Goal: Check status: Check status

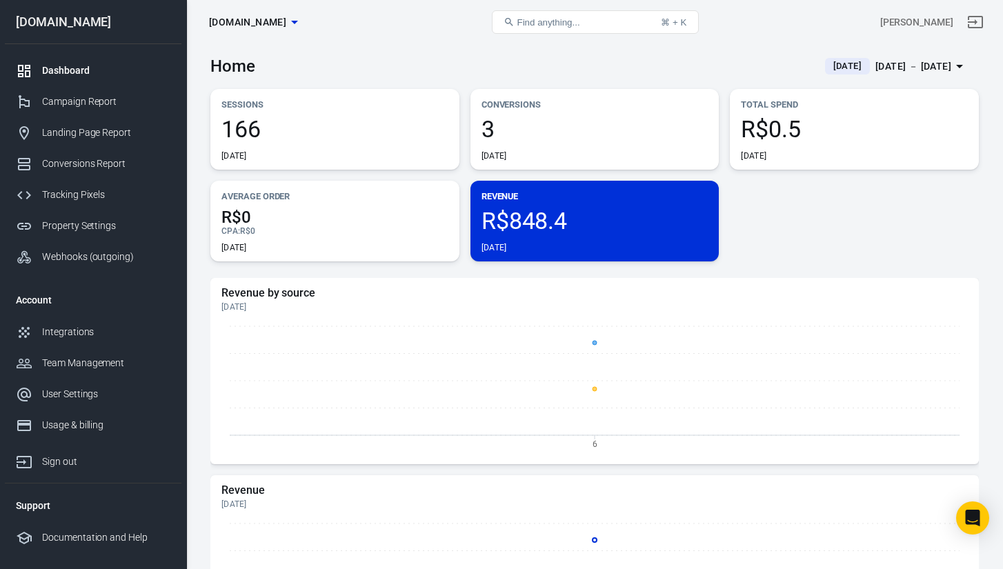
click at [875, 68] on div "[DATE] － [DATE]" at bounding box center [913, 66] width 76 height 17
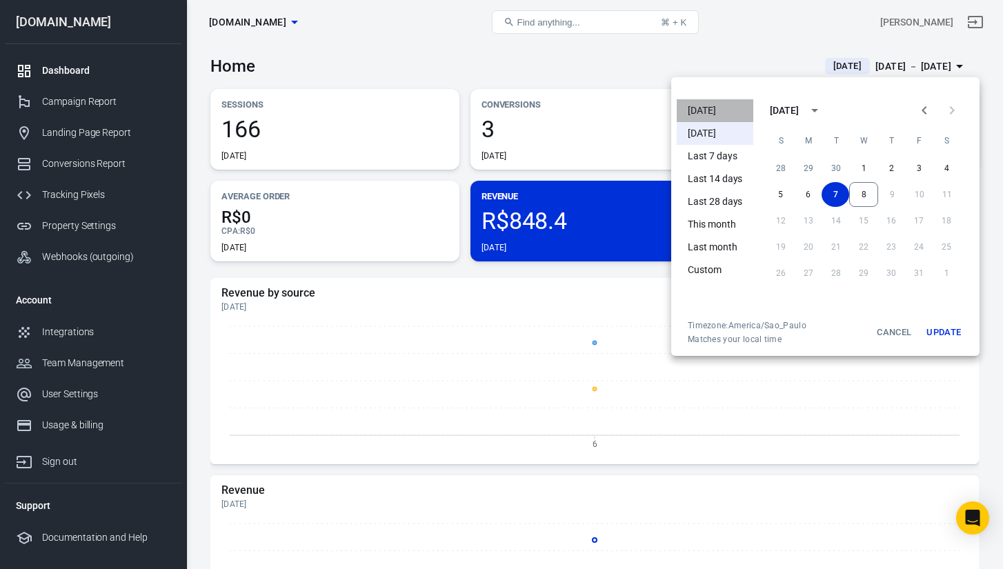
click at [711, 99] on li "[DATE]" at bounding box center [715, 110] width 77 height 23
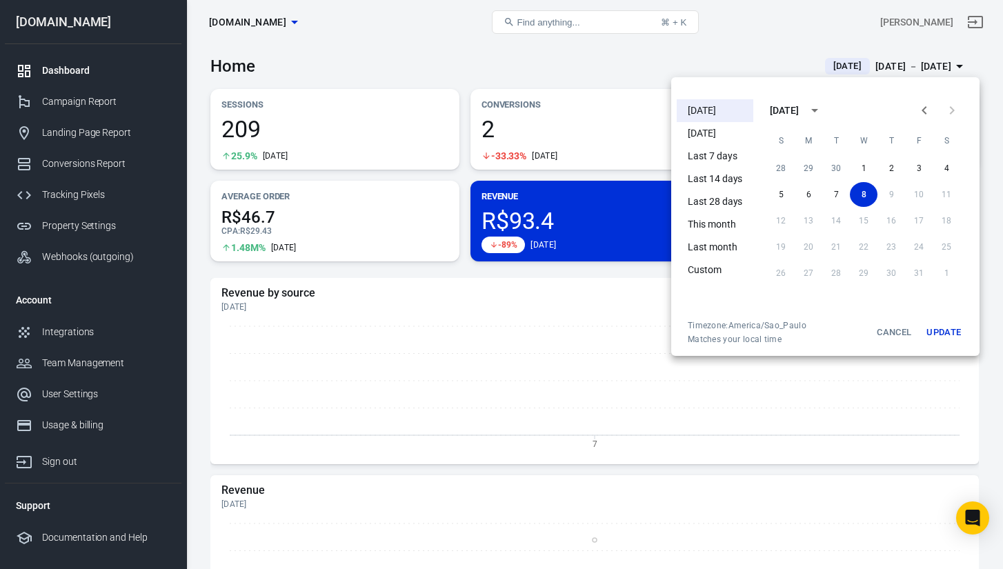
click at [682, 49] on div at bounding box center [501, 284] width 1003 height 569
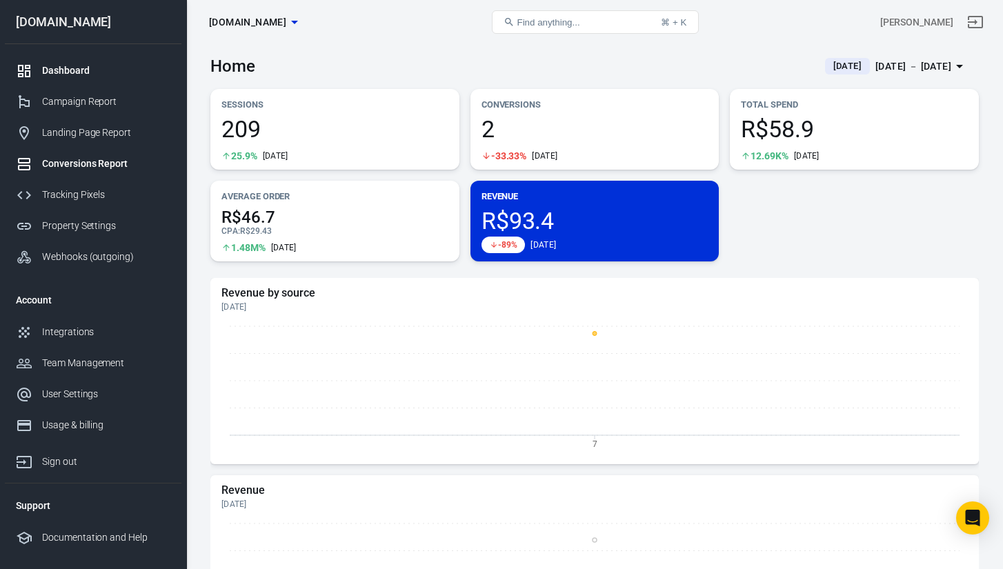
click at [109, 167] on div "Conversions Report" at bounding box center [106, 164] width 128 height 14
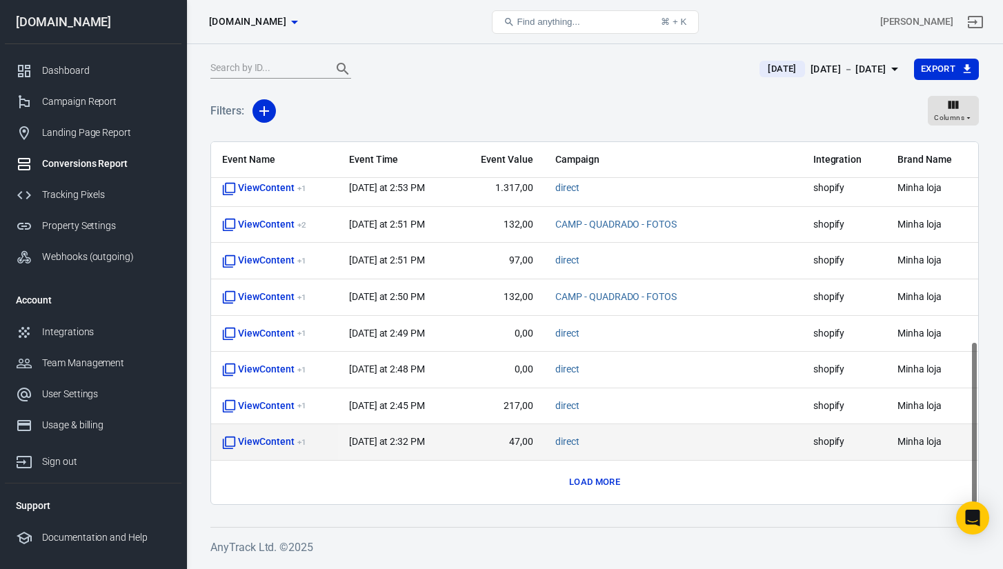
scroll to position [442, 0]
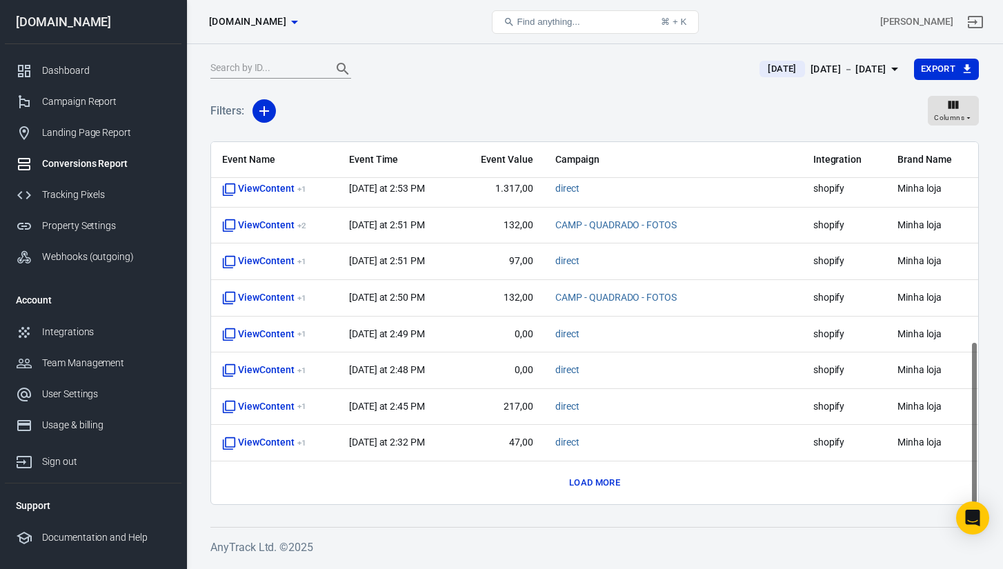
click at [600, 485] on button "Load more" at bounding box center [595, 483] width 58 height 21
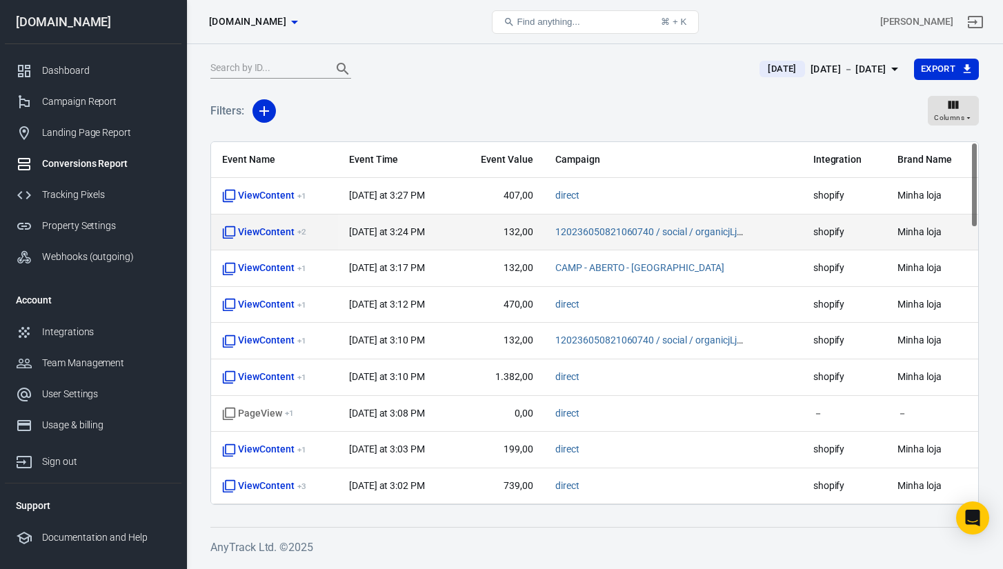
scroll to position [0, 0]
click at [264, 230] on span "ViewContent + 2" at bounding box center [263, 233] width 83 height 14
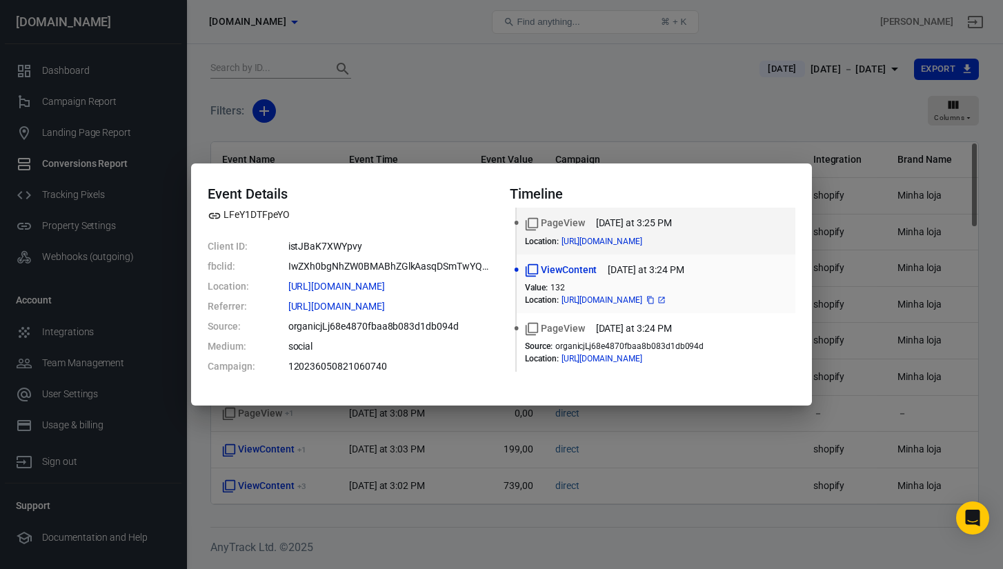
drag, startPoint x: 651, startPoint y: 299, endPoint x: 744, endPoint y: 301, distance: 93.2
click at [667, 301] on div "[URL][DOMAIN_NAME]" at bounding box center [615, 300] width 106 height 8
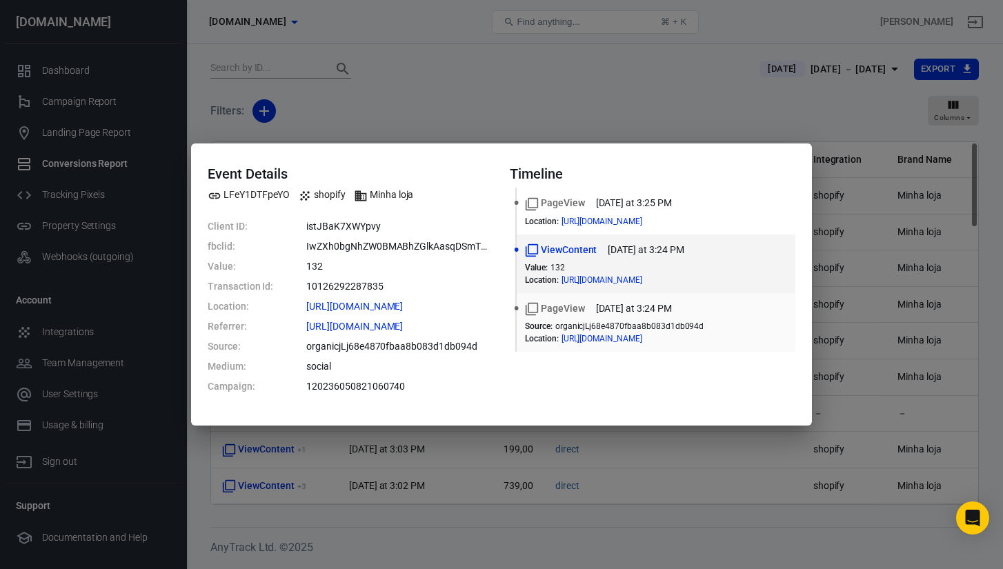
click at [743, 301] on div "PageView [DATE] at 3:24 PM" at bounding box center [656, 308] width 262 height 14
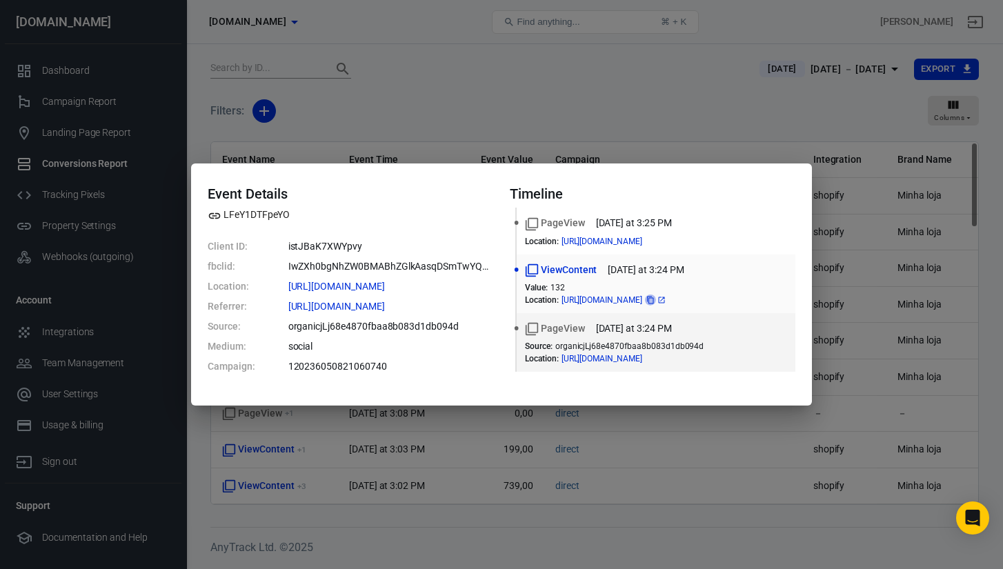
click at [654, 297] on icon "copy" at bounding box center [650, 300] width 7 height 8
